Goal: Information Seeking & Learning: Learn about a topic

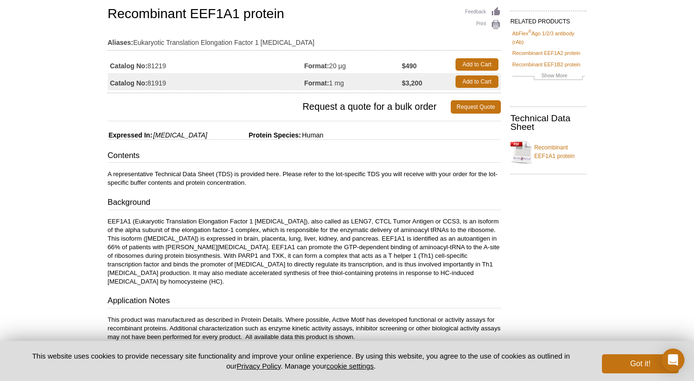
click at [222, 176] on p "A representative Technical Data Sheet (TDS) is provided here. Please refer to t…" at bounding box center [304, 178] width 393 height 17
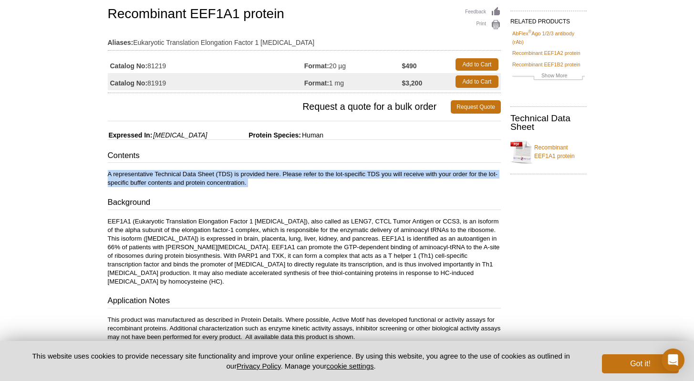
click at [222, 176] on p "A representative Technical Data Sheet (TDS) is provided here. Please refer to t…" at bounding box center [304, 178] width 393 height 17
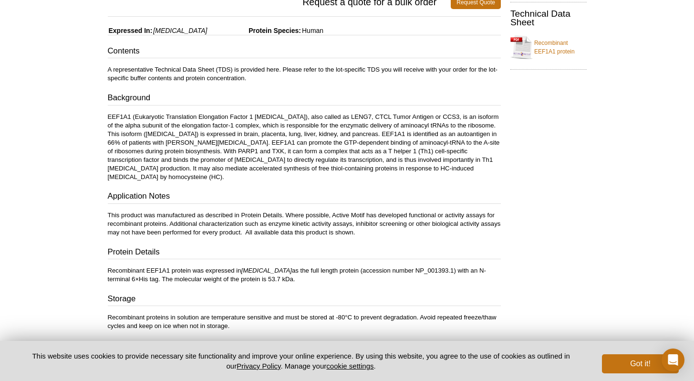
scroll to position [176, 0]
click at [220, 266] on p "Recombinant EEF1A1 protein was expressed in [MEDICAL_DATA] as the full length p…" at bounding box center [304, 274] width 393 height 17
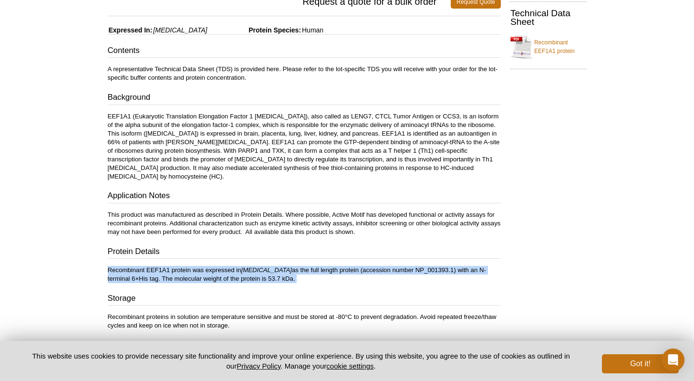
click at [220, 266] on p "Recombinant EEF1A1 protein was expressed in [MEDICAL_DATA] as the full length p…" at bounding box center [304, 274] width 393 height 17
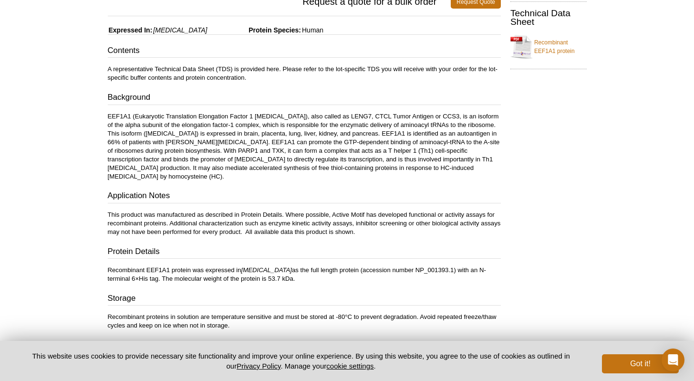
click at [176, 270] on p "Recombinant EEF1A1 protein was expressed in [MEDICAL_DATA] as the full length p…" at bounding box center [304, 274] width 393 height 17
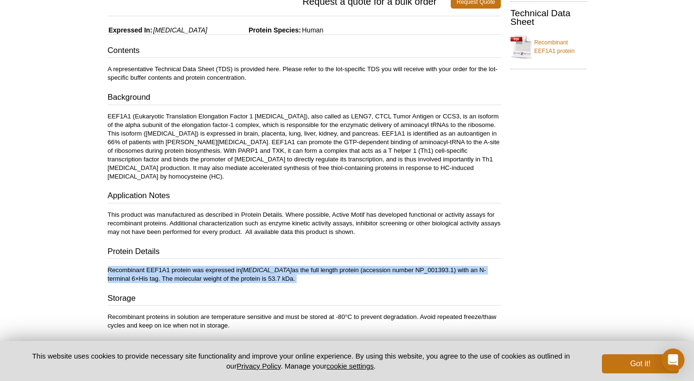
click at [192, 251] on div "Contents A representative Technical Data Sheet (TDS) is provided here. Please r…" at bounding box center [304, 164] width 393 height 238
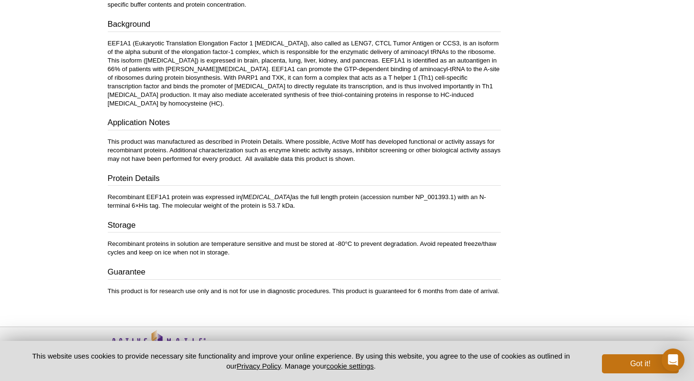
scroll to position [249, 0]
click at [190, 239] on p "Recombinant proteins in solution are temperature sensitive and must be stored a…" at bounding box center [304, 247] width 393 height 17
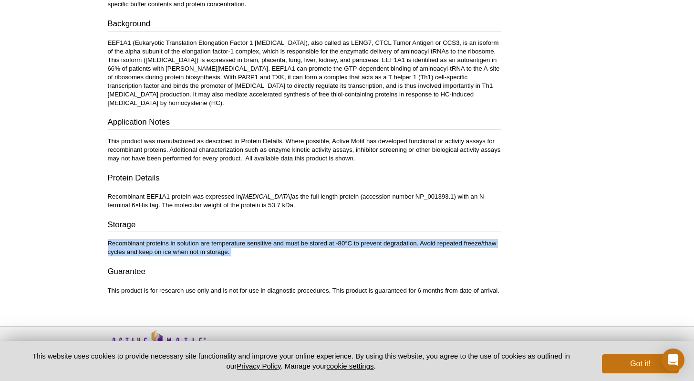
click at [222, 239] on p "Recombinant proteins in solution are temperature sensitive and must be stored a…" at bounding box center [304, 247] width 393 height 17
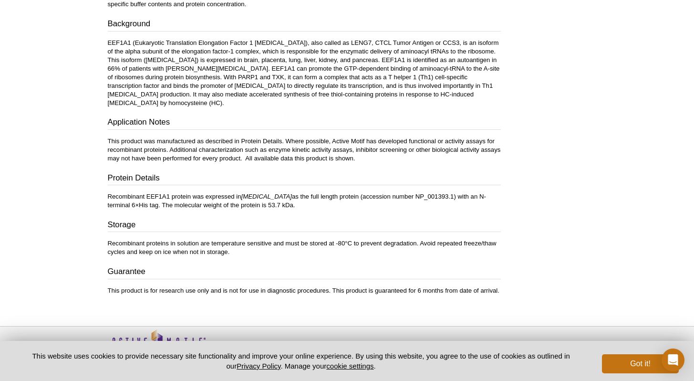
click at [222, 239] on p "Recombinant proteins in solution are temperature sensitive and must be stored a…" at bounding box center [304, 247] width 393 height 17
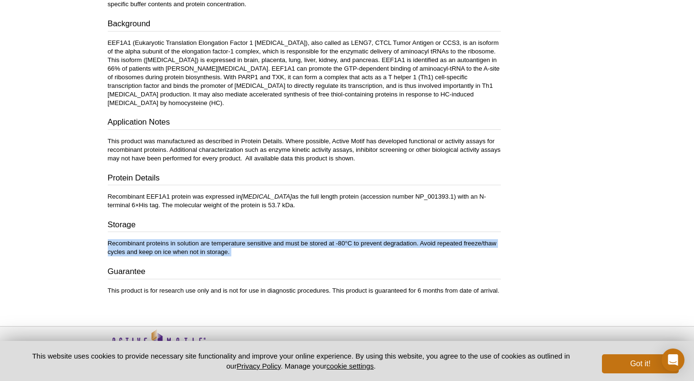
click at [222, 239] on p "Recombinant proteins in solution are temperature sensitive and must be stored a…" at bounding box center [304, 247] width 393 height 17
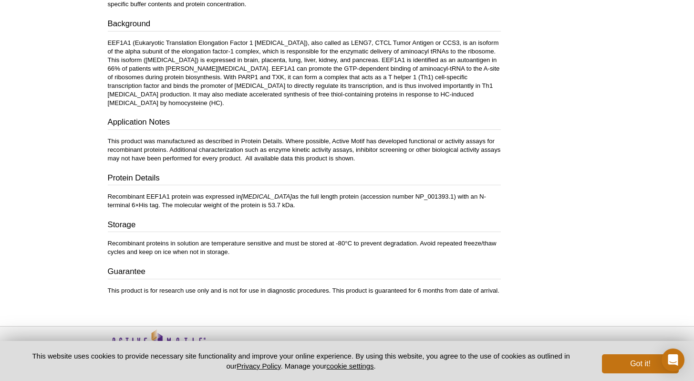
click at [222, 239] on p "Recombinant proteins in solution are temperature sensitive and must be stored a…" at bounding box center [304, 247] width 393 height 17
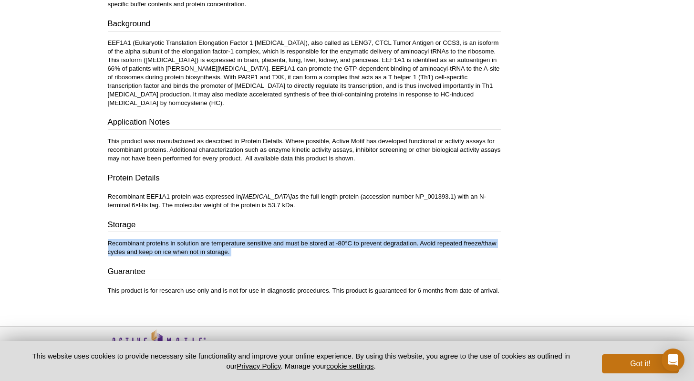
click at [222, 239] on p "Recombinant proteins in solution are temperature sensitive and must be stored a…" at bounding box center [304, 247] width 393 height 17
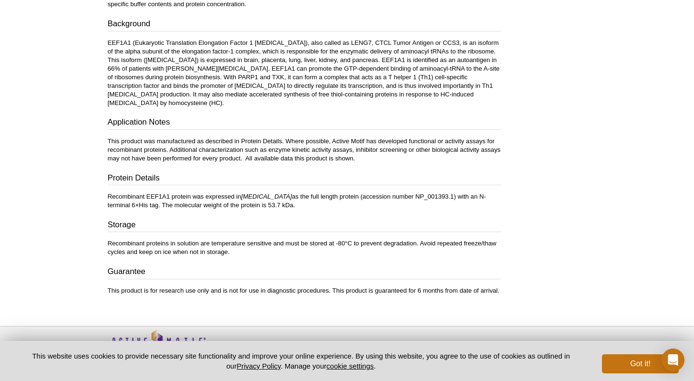
click at [222, 239] on p "Recombinant proteins in solution are temperature sensitive and must be stored a…" at bounding box center [304, 247] width 393 height 17
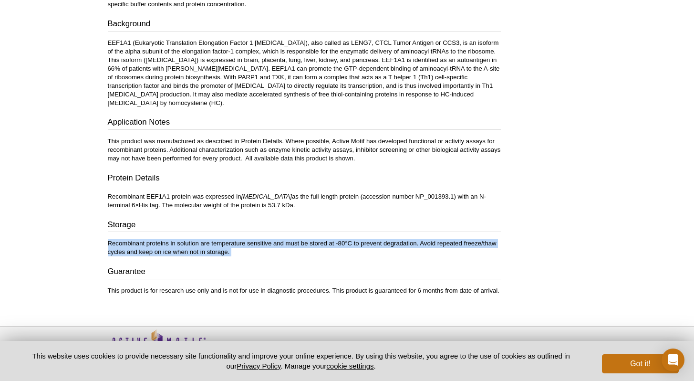
click at [222, 239] on p "Recombinant proteins in solution are temperature sensitive and must be stored a…" at bounding box center [304, 247] width 393 height 17
click at [287, 239] on p "Recombinant proteins in solution are temperature sensitive and must be stored a…" at bounding box center [304, 247] width 393 height 17
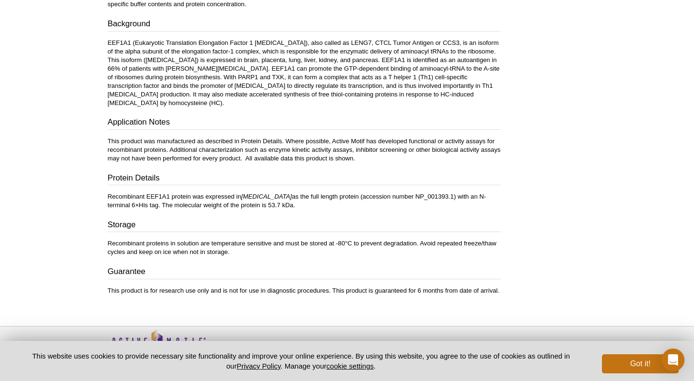
click at [287, 239] on p "Recombinant proteins in solution are temperature sensitive and must be stored a…" at bounding box center [304, 247] width 393 height 17
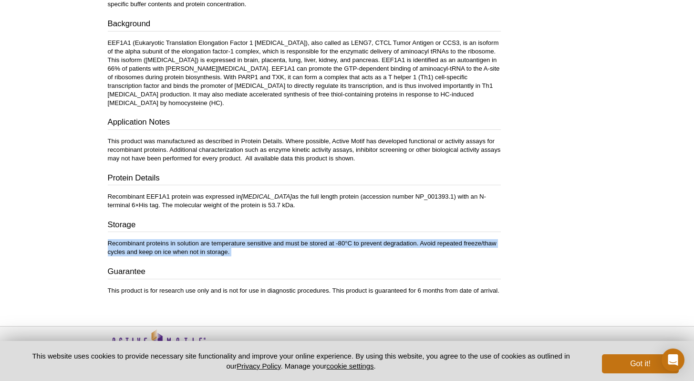
click at [289, 209] on div "Feedback Print Recombinant EEF1A1 protein Aliases: Eukaryotic Translation Elong…" at bounding box center [302, 65] width 398 height 478
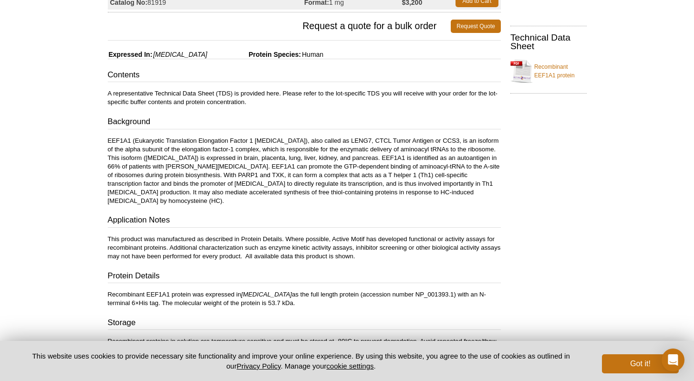
scroll to position [152, 0]
click at [290, 163] on p "EEF1A1 (Eukaryotic Translation Elongation Factor 1 [MEDICAL_DATA]), also called…" at bounding box center [304, 170] width 393 height 69
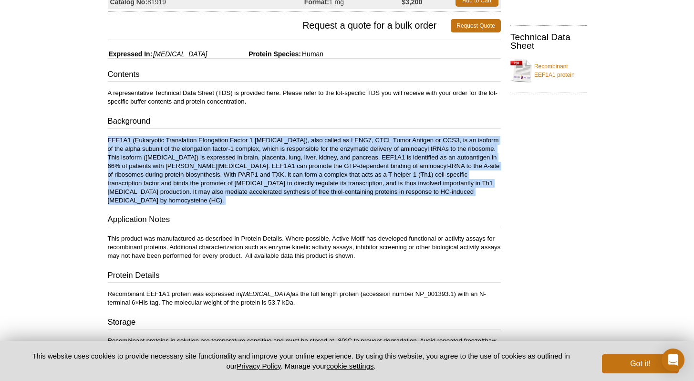
click at [290, 163] on p "EEF1A1 (Eukaryotic Translation Elongation Factor 1 [MEDICAL_DATA]), also called…" at bounding box center [304, 170] width 393 height 69
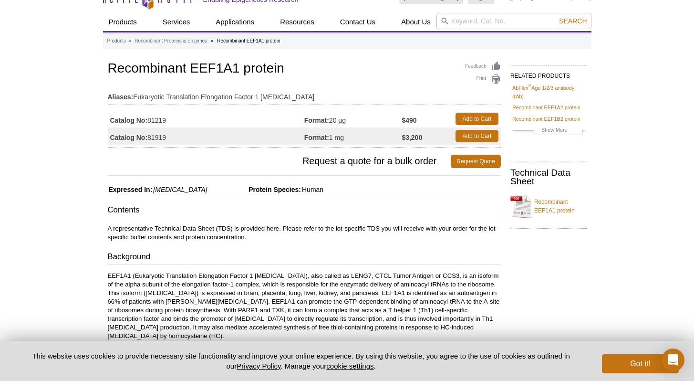
scroll to position [0, 0]
